Goal: Task Accomplishment & Management: Manage account settings

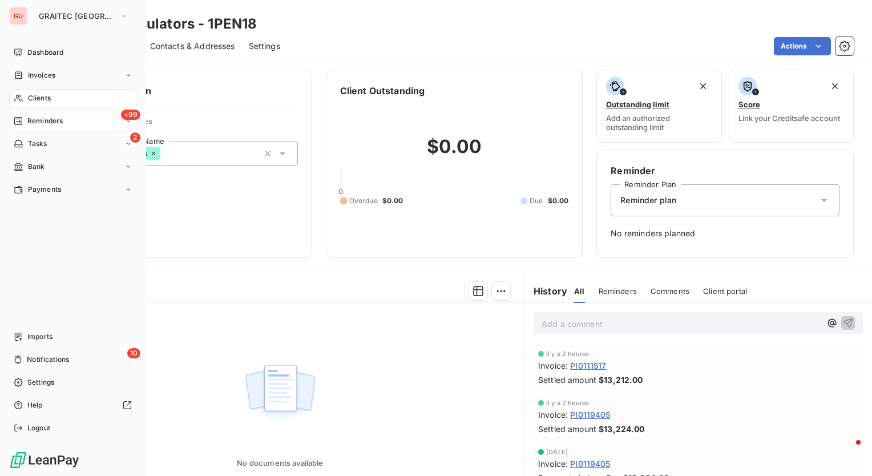
click at [47, 118] on span "Reminders" at bounding box center [44, 121] width 35 height 10
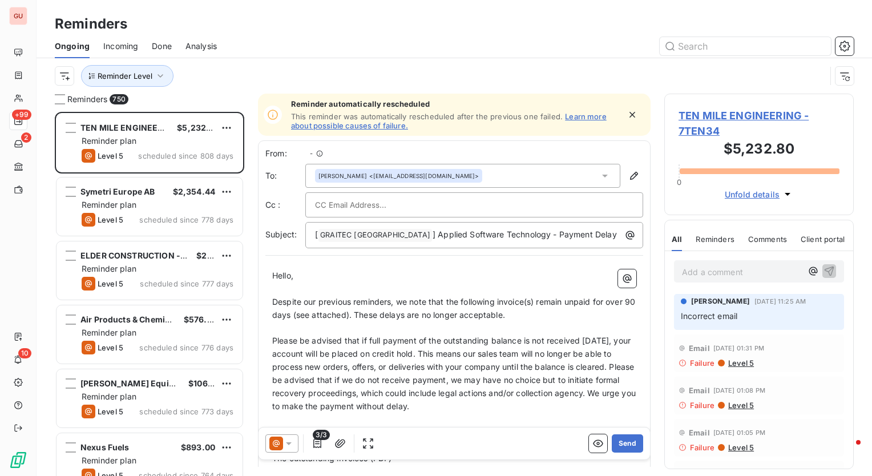
scroll to position [356, 180]
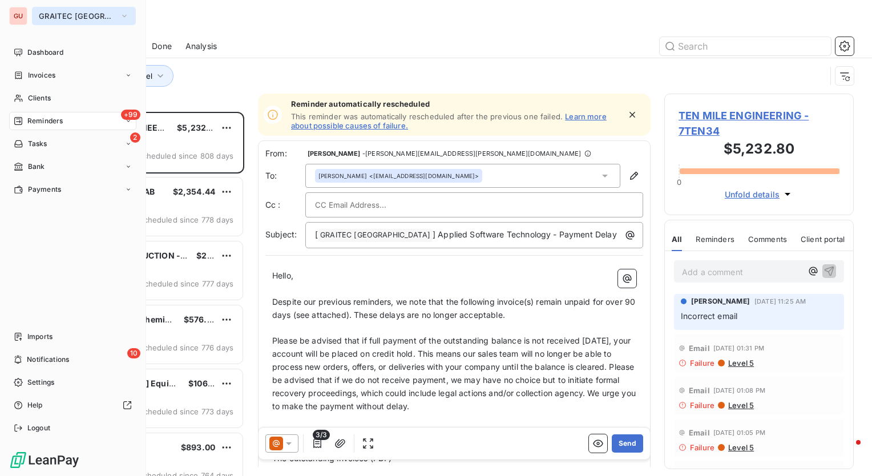
click at [83, 14] on span "GRAITEC [GEOGRAPHIC_DATA]" at bounding box center [77, 15] width 77 height 9
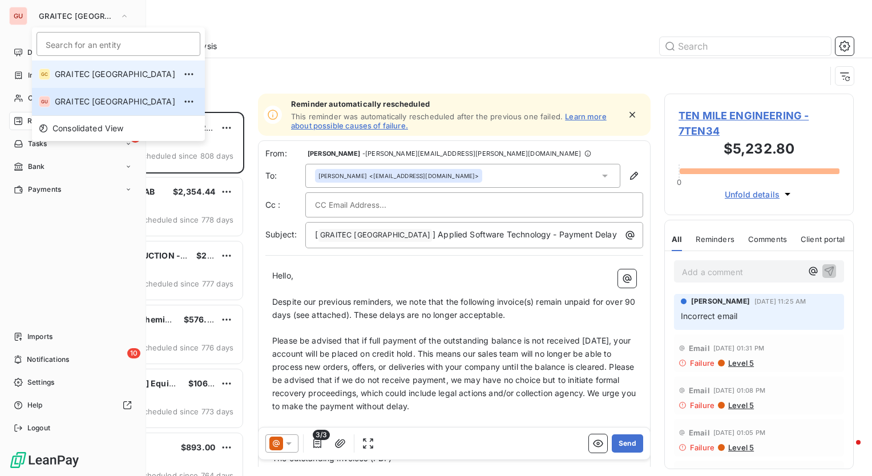
click at [84, 75] on span "GRAITEC [GEOGRAPHIC_DATA]" at bounding box center [115, 74] width 120 height 11
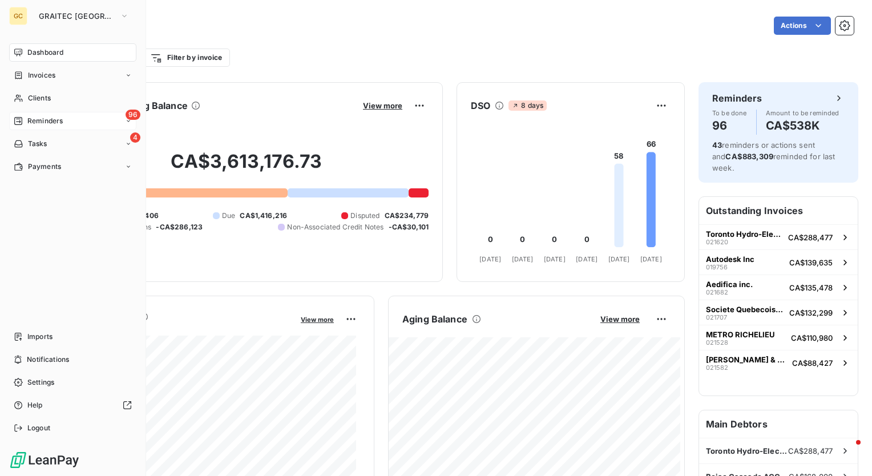
click at [54, 120] on span "Reminders" at bounding box center [44, 121] width 35 height 10
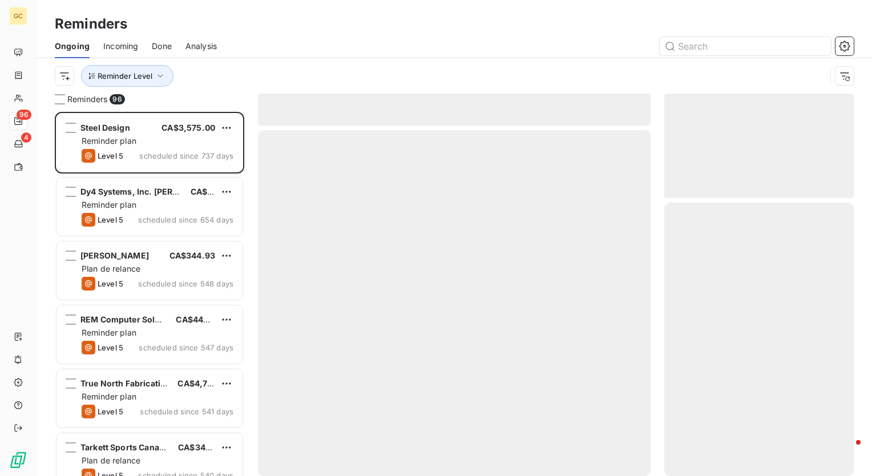
scroll to position [356, 180]
